Goal: Communication & Community: Participate in discussion

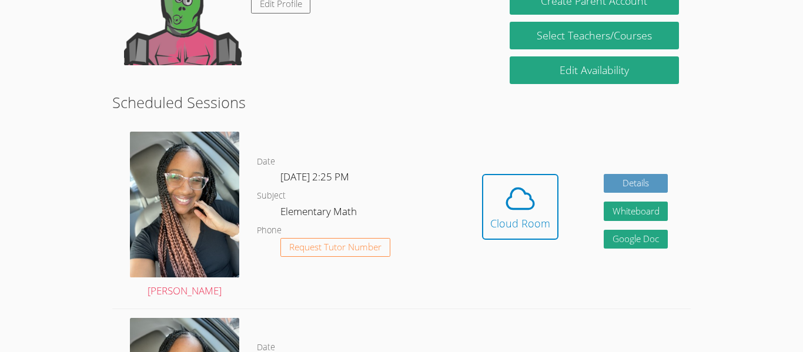
scroll to position [245, 0]
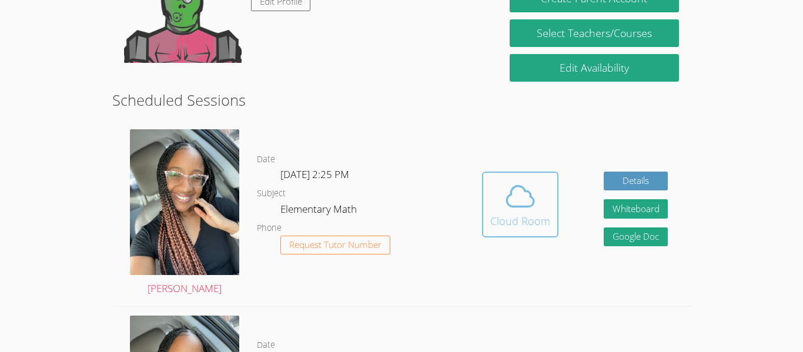
click at [510, 213] on div "Cloud Room" at bounding box center [520, 221] width 60 height 16
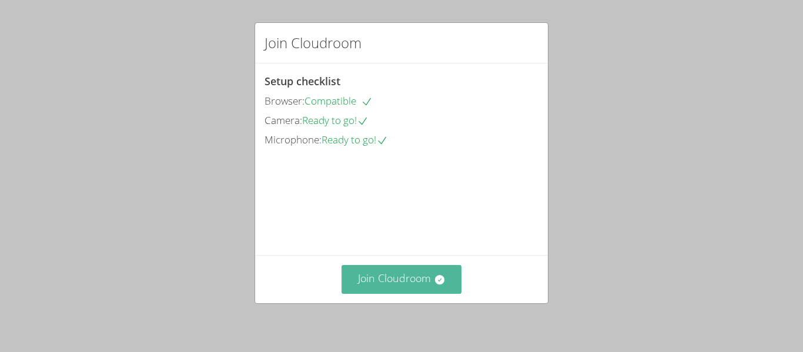
click at [382, 275] on button "Join Cloudroom" at bounding box center [402, 279] width 121 height 29
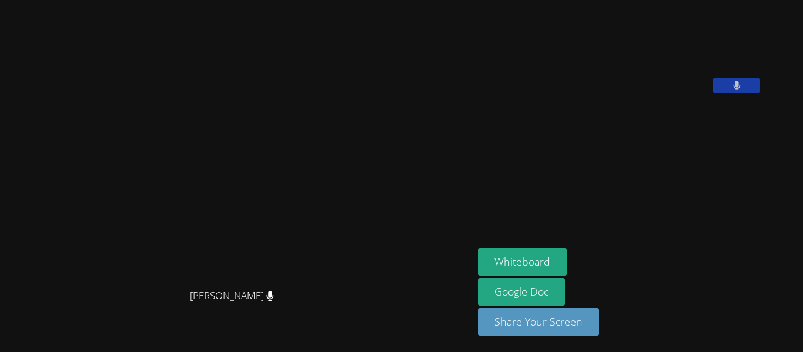
click at [661, 215] on aside "Day'[PERSON_NAME] Whiteboard Google Doc Share Your Screen" at bounding box center [620, 176] width 294 height 352
click at [741, 91] on icon at bounding box center [737, 86] width 8 height 10
click at [760, 93] on button at bounding box center [736, 85] width 47 height 15
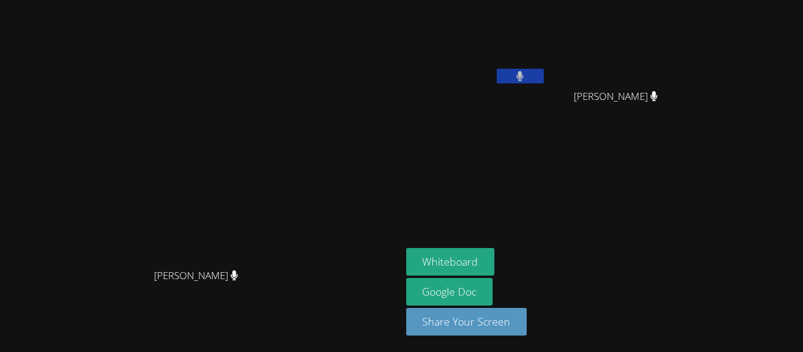
click at [289, 245] on video at bounding box center [200, 152] width 176 height 221
click at [544, 85] on div at bounding box center [520, 78] width 47 height 18
click at [524, 77] on icon at bounding box center [520, 76] width 7 height 10
click at [526, 78] on icon at bounding box center [520, 76] width 12 height 10
click at [524, 76] on icon at bounding box center [520, 76] width 7 height 10
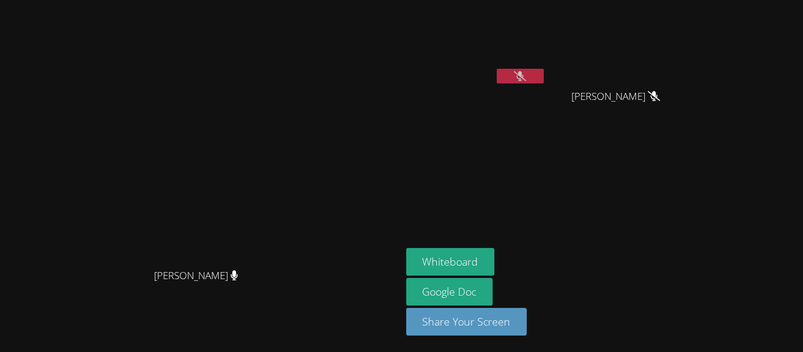
click at [526, 76] on icon at bounding box center [520, 76] width 12 height 10
click at [524, 76] on icon at bounding box center [520, 76] width 7 height 10
click at [535, 60] on video at bounding box center [476, 44] width 140 height 79
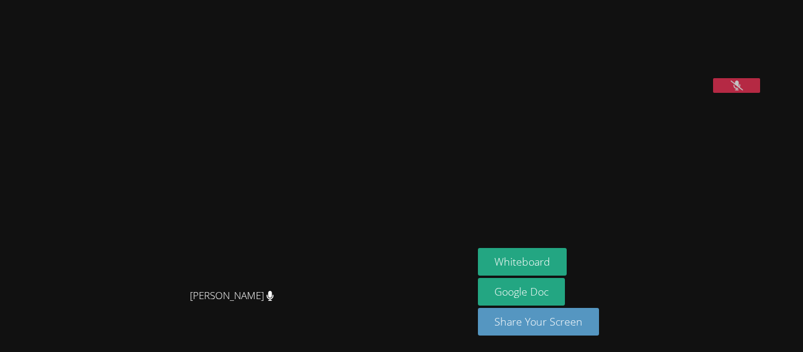
click at [760, 93] on button at bounding box center [736, 85] width 47 height 15
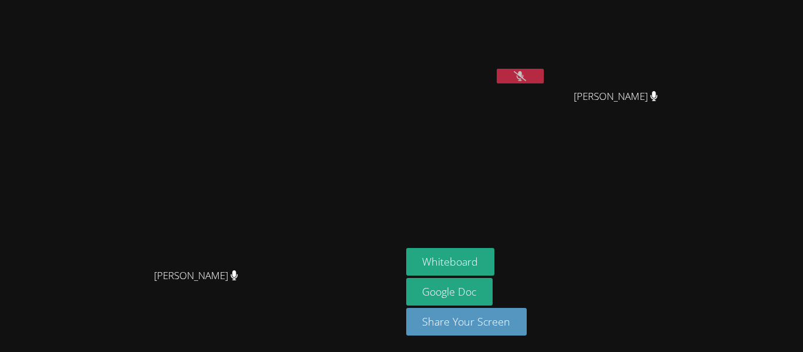
click at [691, 258] on div "Whiteboard Google Doc Share Your Screen" at bounding box center [548, 296] width 285 height 97
click at [544, 74] on button at bounding box center [520, 76] width 47 height 15
click at [544, 84] on div at bounding box center [520, 78] width 47 height 18
click at [546, 93] on div "Day'[PERSON_NAME]" at bounding box center [476, 68] width 140 height 126
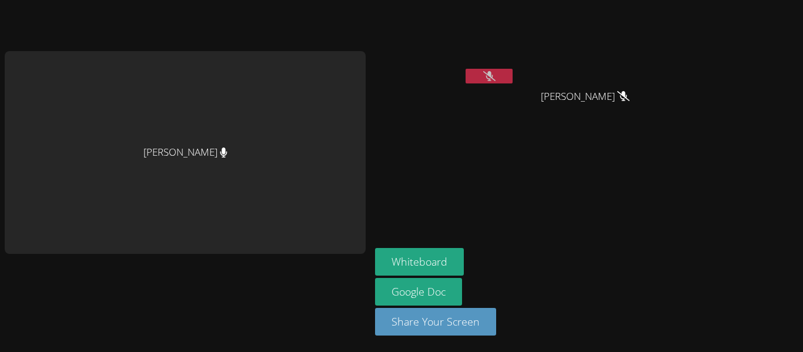
click at [483, 74] on icon at bounding box center [489, 76] width 12 height 10
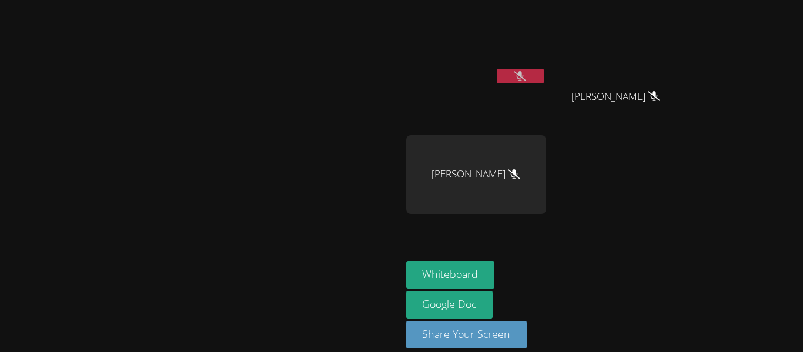
click at [544, 82] on button at bounding box center [520, 76] width 47 height 15
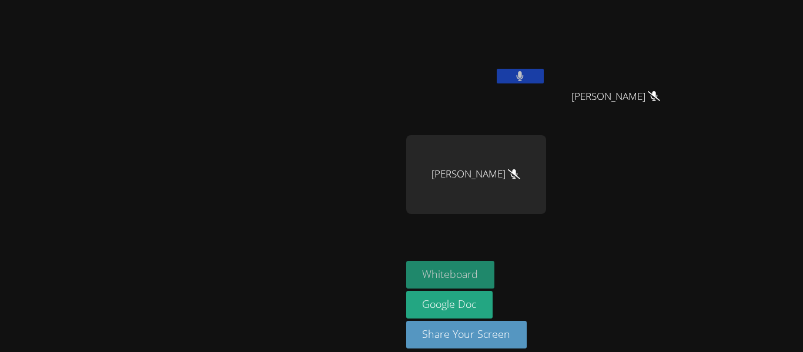
click at [495, 283] on button "Whiteboard" at bounding box center [450, 275] width 89 height 28
